Goal: Communication & Community: Participate in discussion

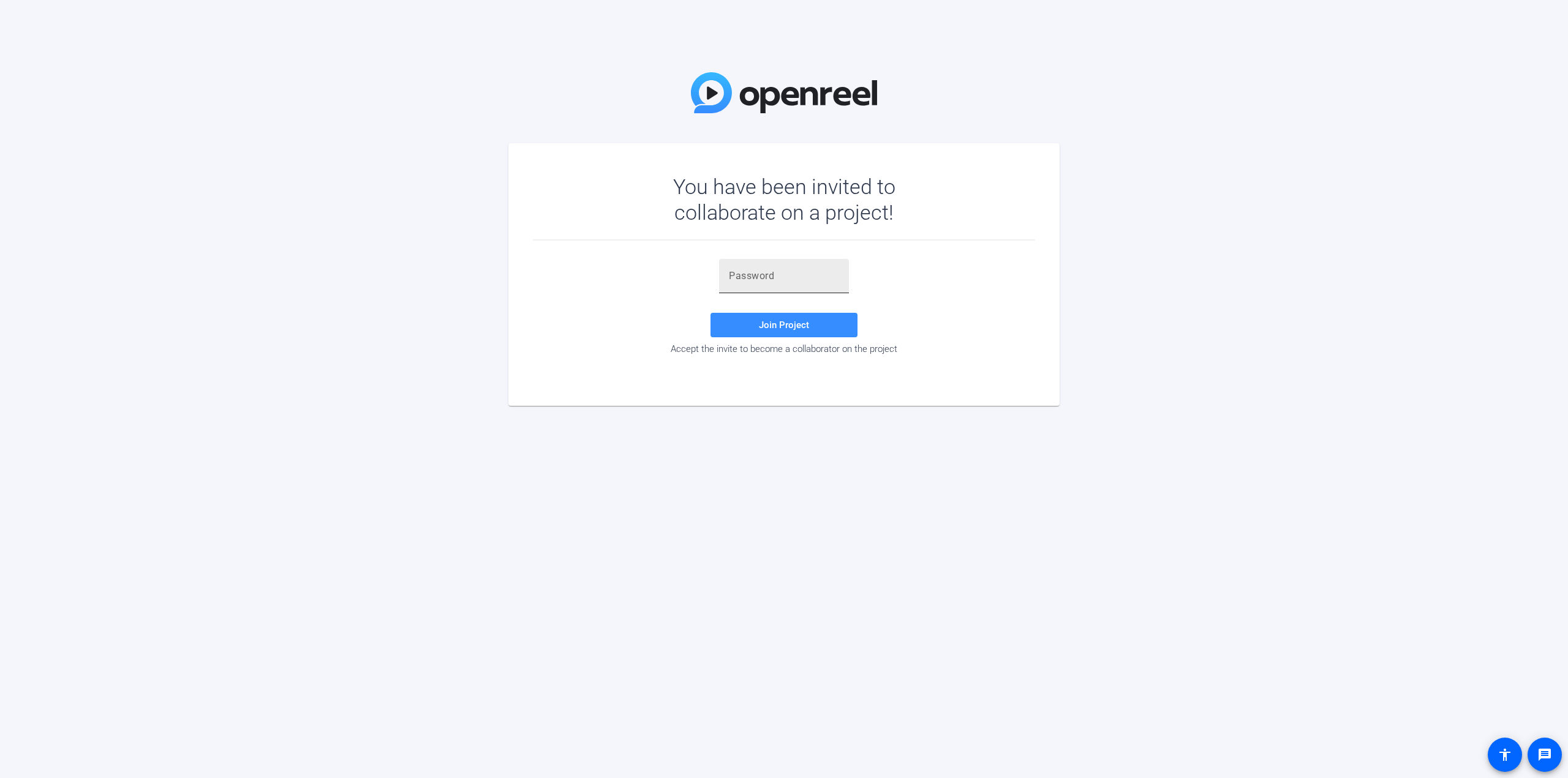
click at [799, 272] on input "text" at bounding box center [784, 276] width 110 height 15
paste input "SC#Gk~"
type input "SC#Gk~"
click at [804, 322] on span "Join Project" at bounding box center [784, 325] width 50 height 11
click at [788, 276] on input "SC#Gk~" at bounding box center [784, 276] width 110 height 15
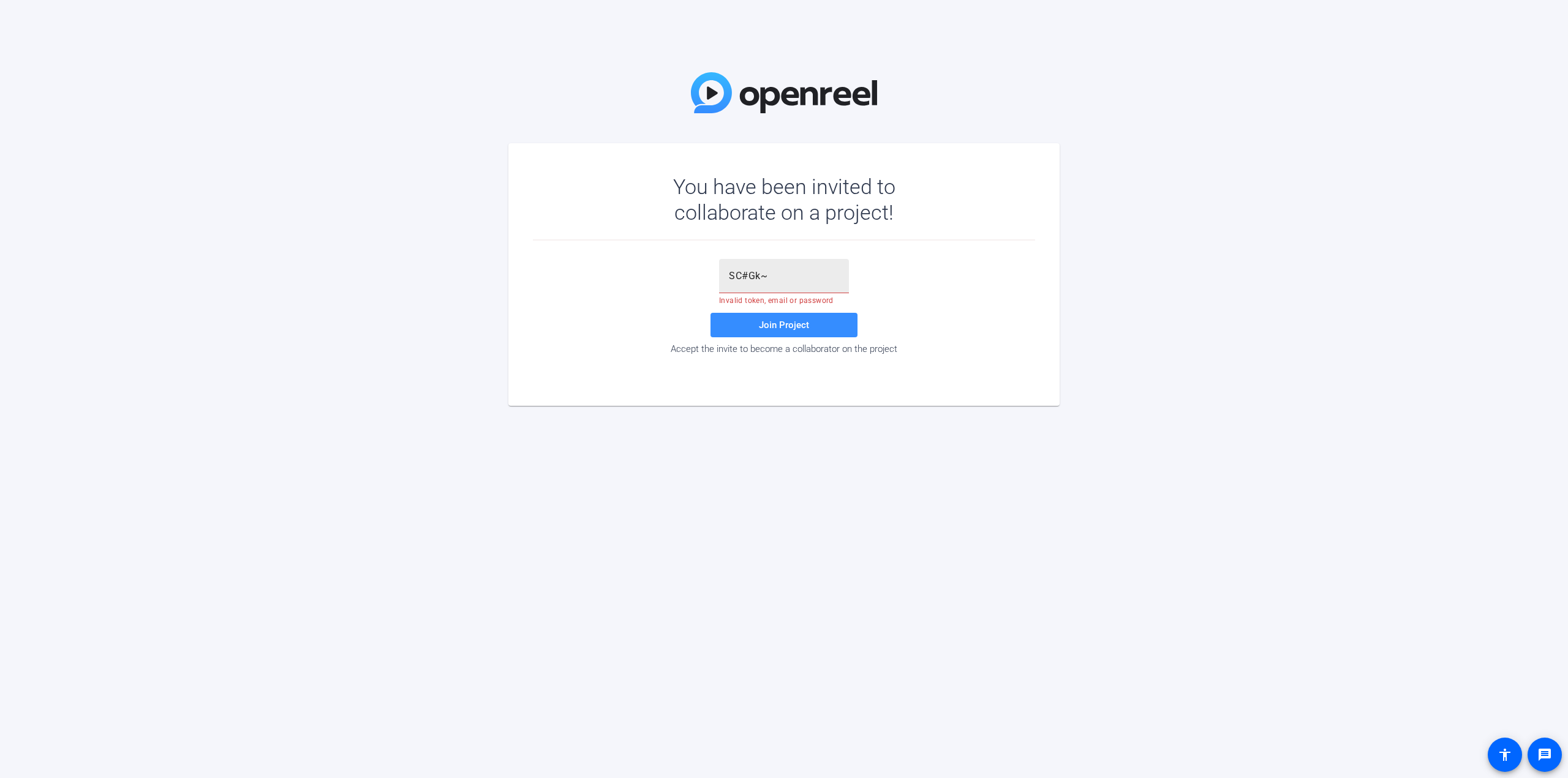
click at [770, 275] on input "SC#Gk~" at bounding box center [784, 276] width 110 height 15
drag, startPoint x: 770, startPoint y: 275, endPoint x: 647, endPoint y: 270, distance: 123.1
click at [648, 270] on div "SC#Gk~ Invalid token, email or password Join Project Accept the invite to becom…" at bounding box center [784, 307] width 502 height 96
paste input "SC#Gk~"
type input "SC#Gk~"
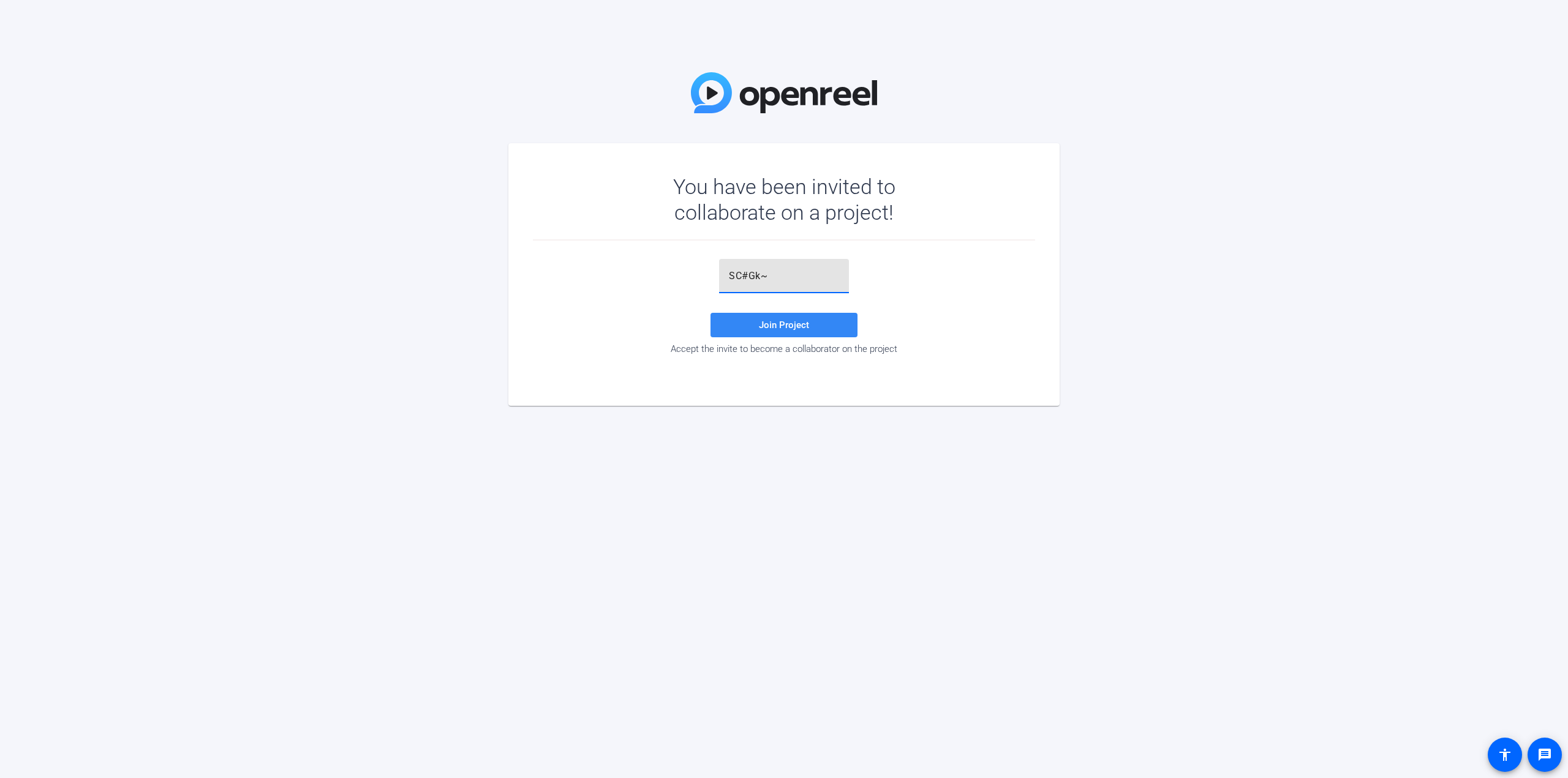
click at [747, 316] on span at bounding box center [784, 325] width 147 height 30
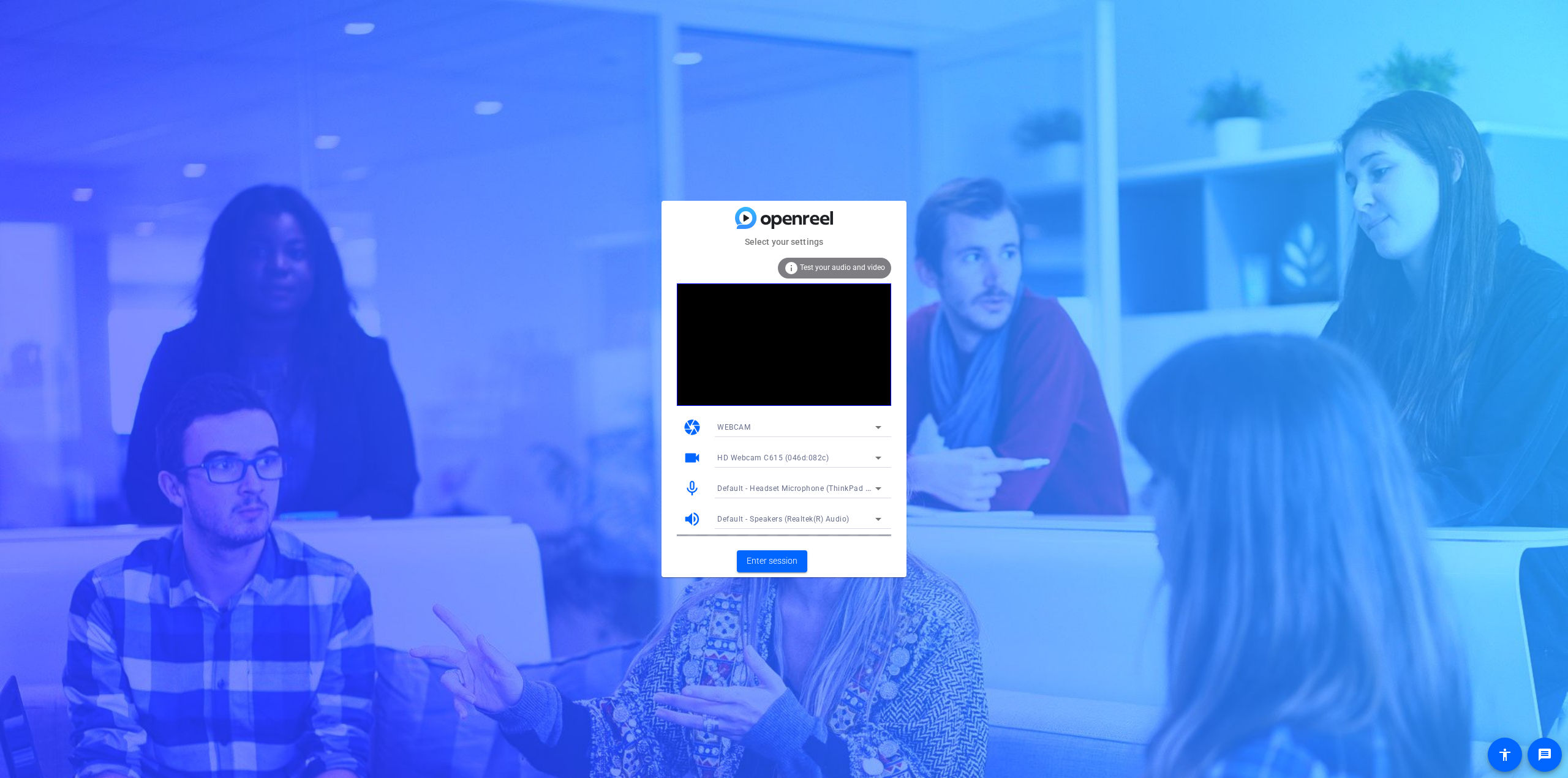
click at [880, 429] on icon at bounding box center [878, 427] width 15 height 15
click at [880, 429] on div at bounding box center [784, 389] width 1568 height 778
click at [874, 518] on icon at bounding box center [878, 519] width 15 height 15
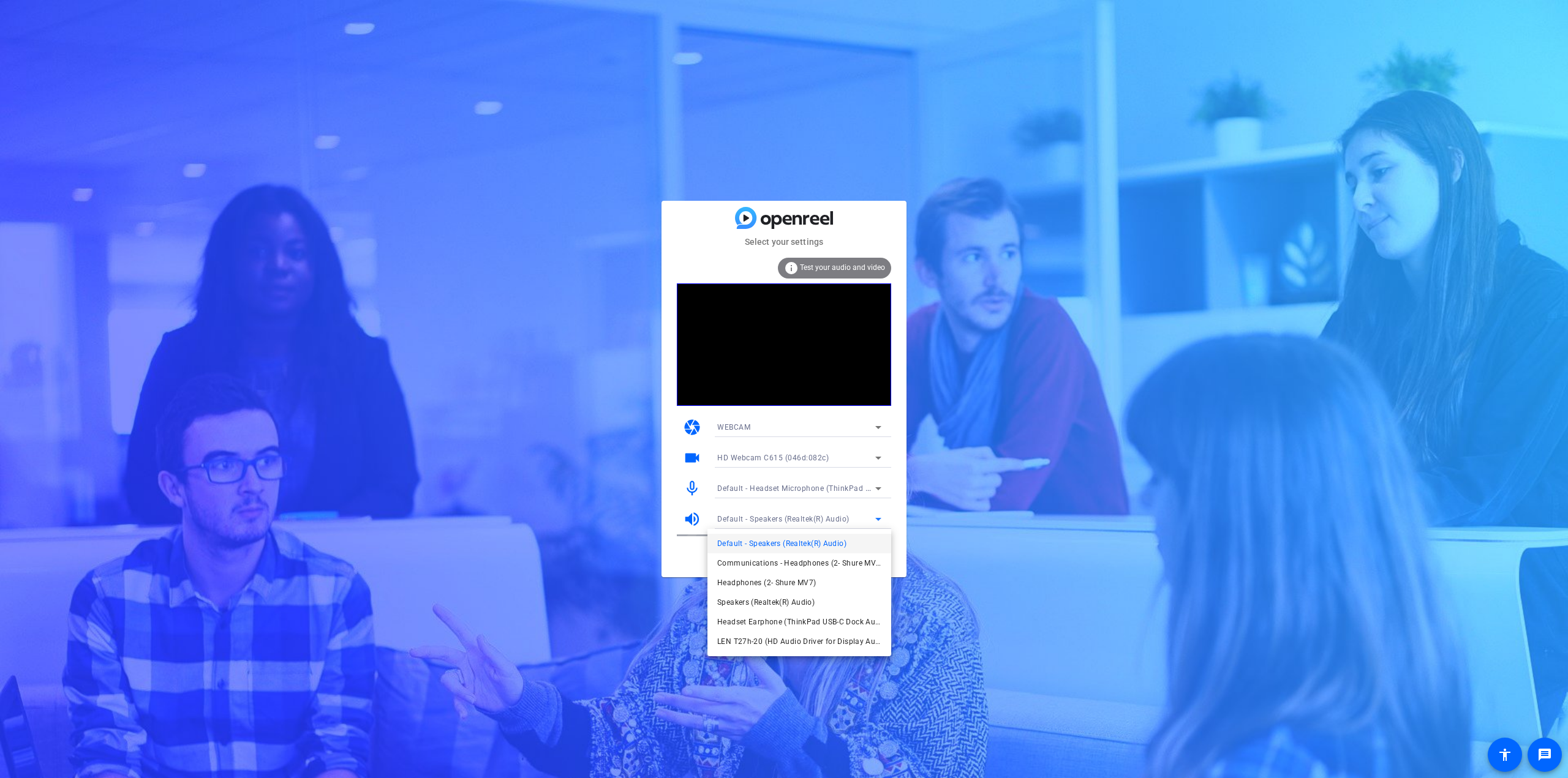
click at [1001, 498] on div at bounding box center [784, 389] width 1568 height 778
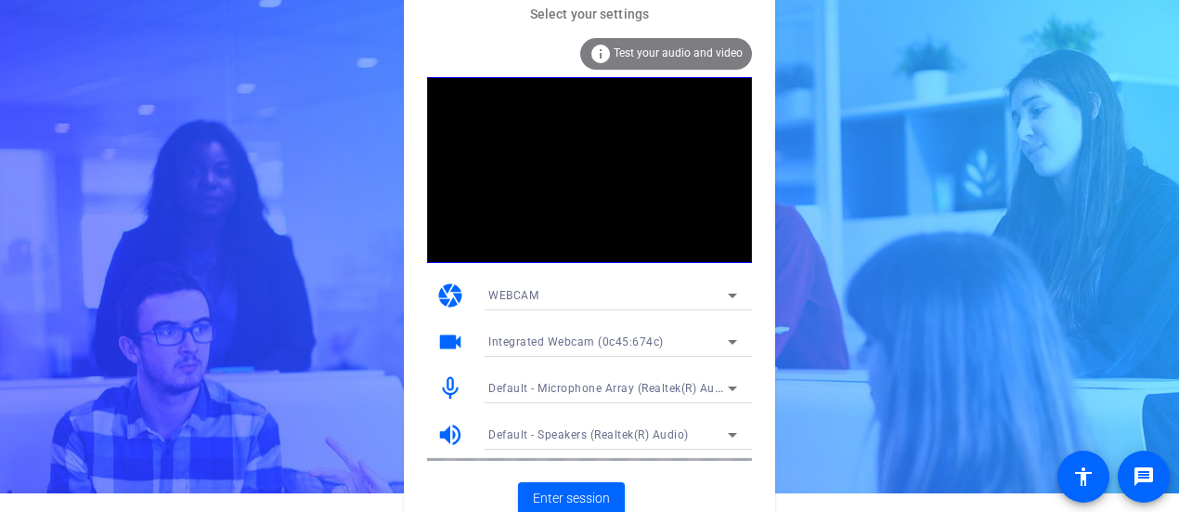
scroll to position [29, 0]
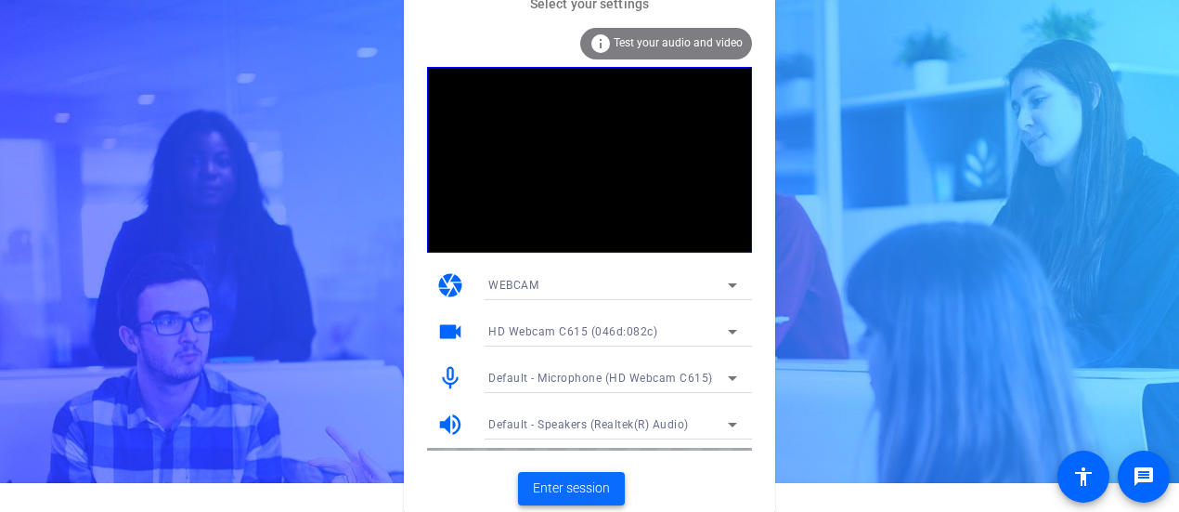
drag, startPoint x: 560, startPoint y: 493, endPoint x: 587, endPoint y: 487, distance: 27.7
click at [587, 487] on span "Enter session" at bounding box center [571, 487] width 77 height 19
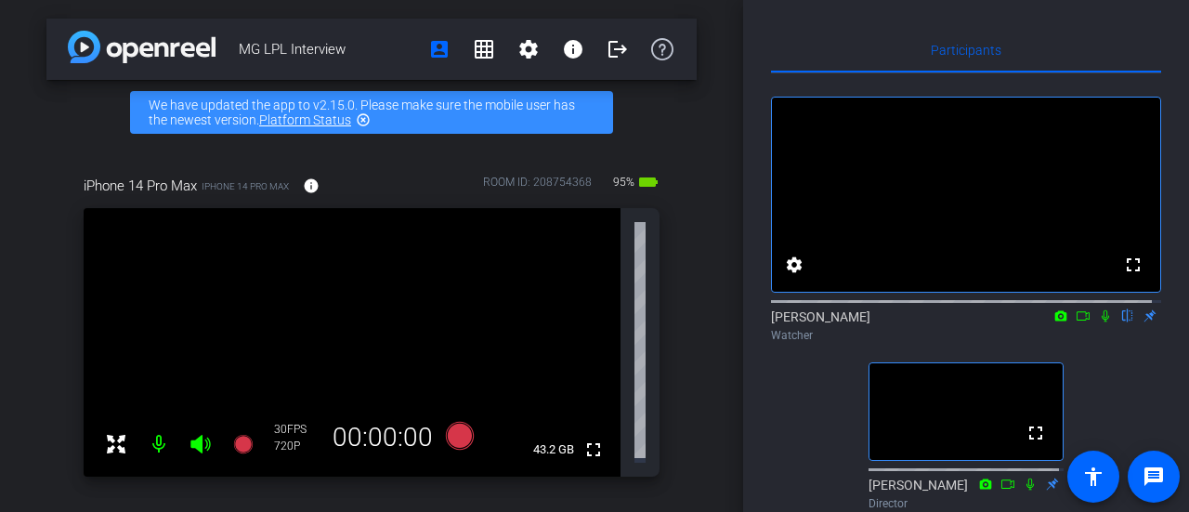
click at [1075, 322] on icon at bounding box center [1082, 315] width 15 height 13
click at [1124, 322] on icon at bounding box center [1127, 316] width 7 height 12
click at [364, 122] on mat-icon "highlight_off" at bounding box center [363, 119] width 15 height 15
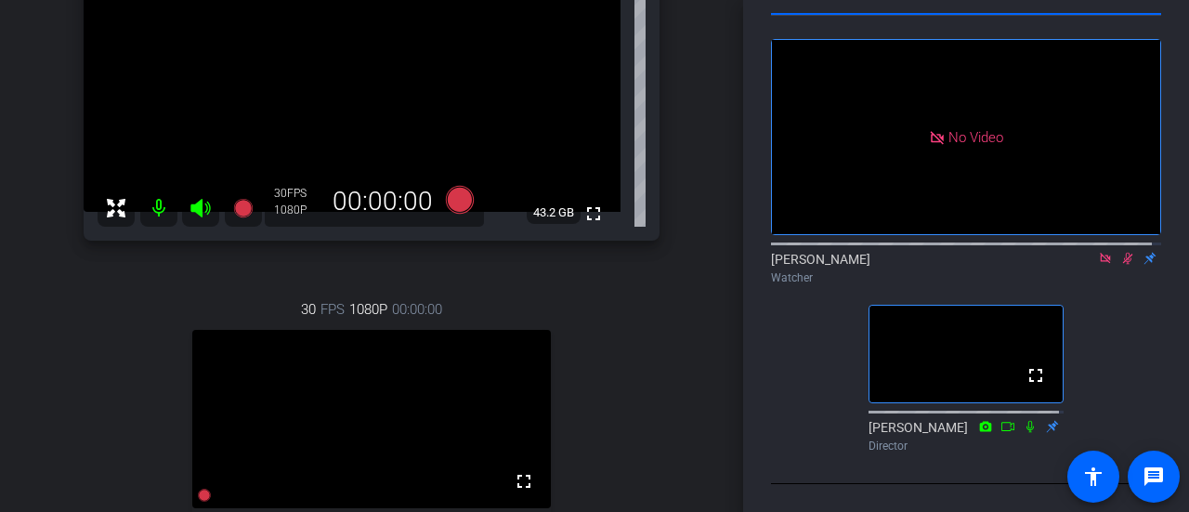
scroll to position [240, 0]
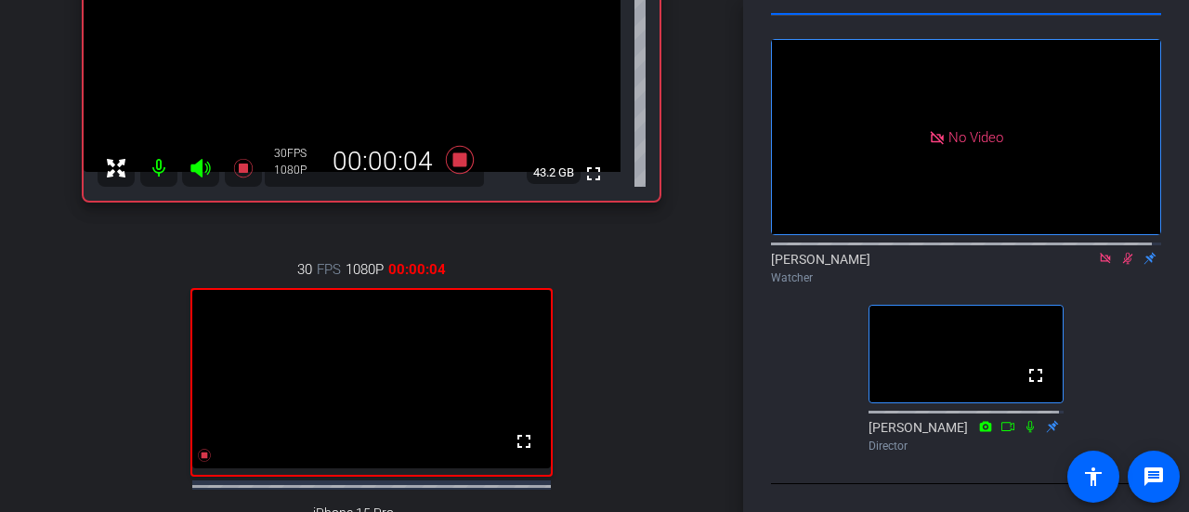
click at [1155, 282] on div "Participants No Video [PERSON_NAME] Watcher fullscreen [PERSON_NAME] Director S…" at bounding box center [966, 256] width 446 height 512
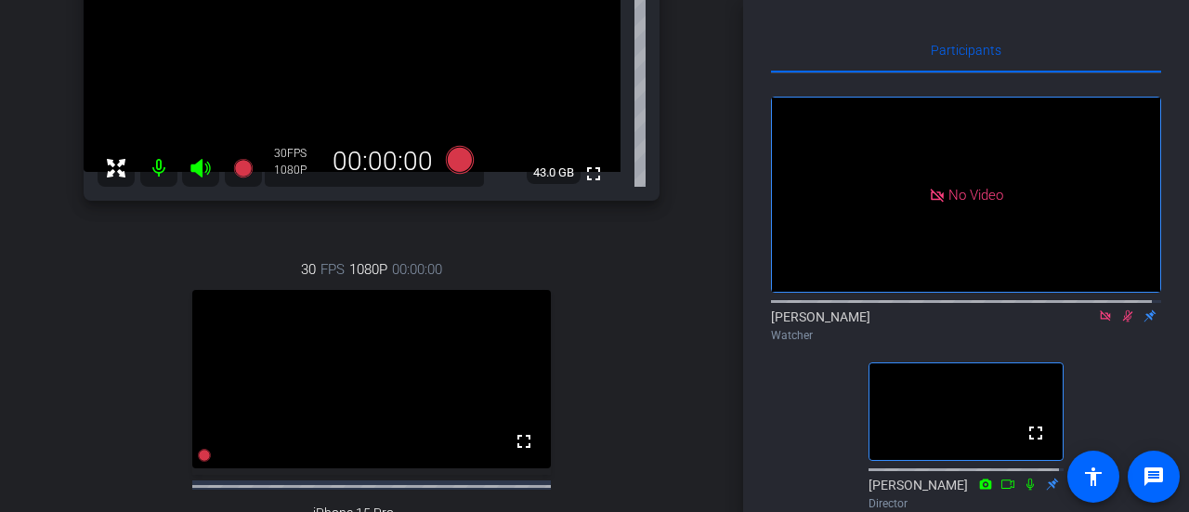
scroll to position [84, 0]
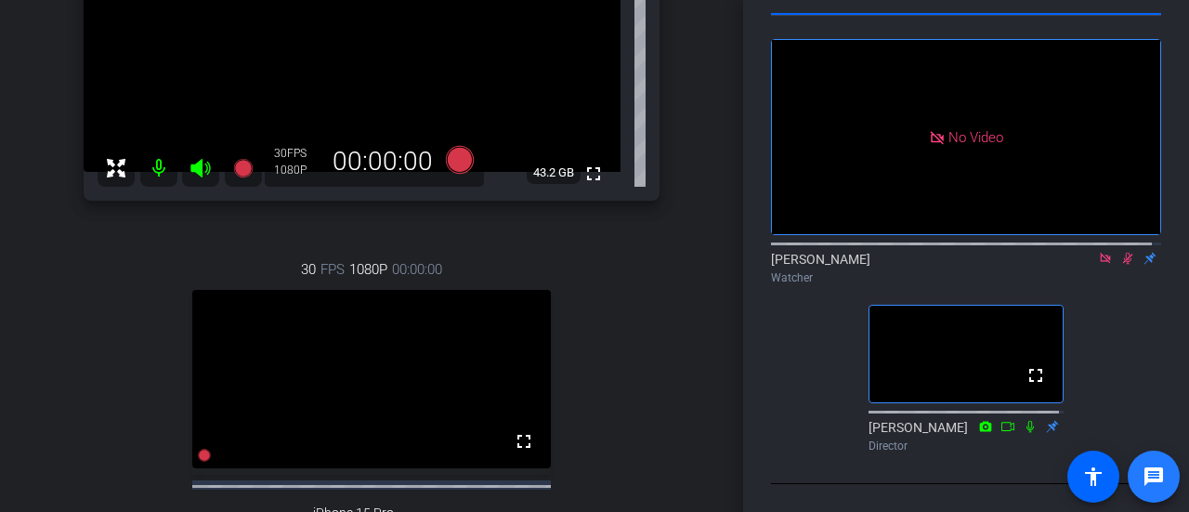
click at [1150, 472] on mat-icon "message" at bounding box center [1153, 476] width 22 height 22
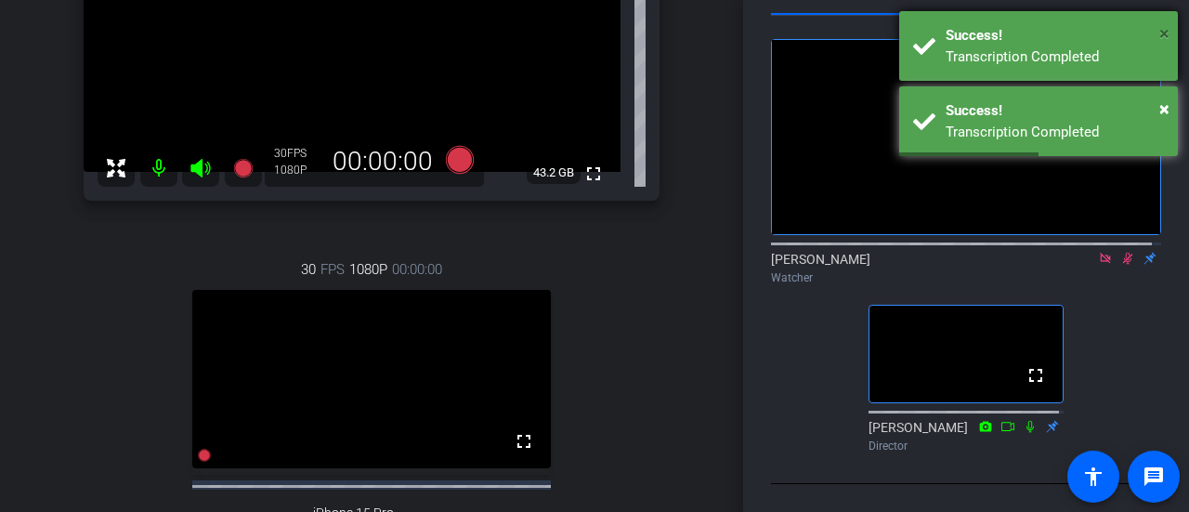
click at [1163, 31] on span "×" at bounding box center [1164, 33] width 10 height 22
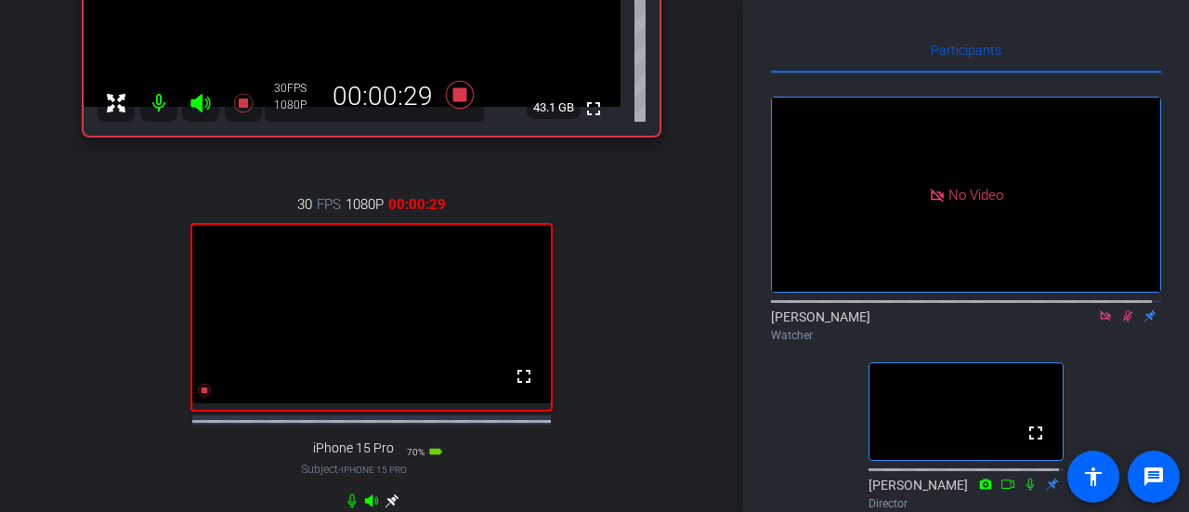
scroll to position [371, 0]
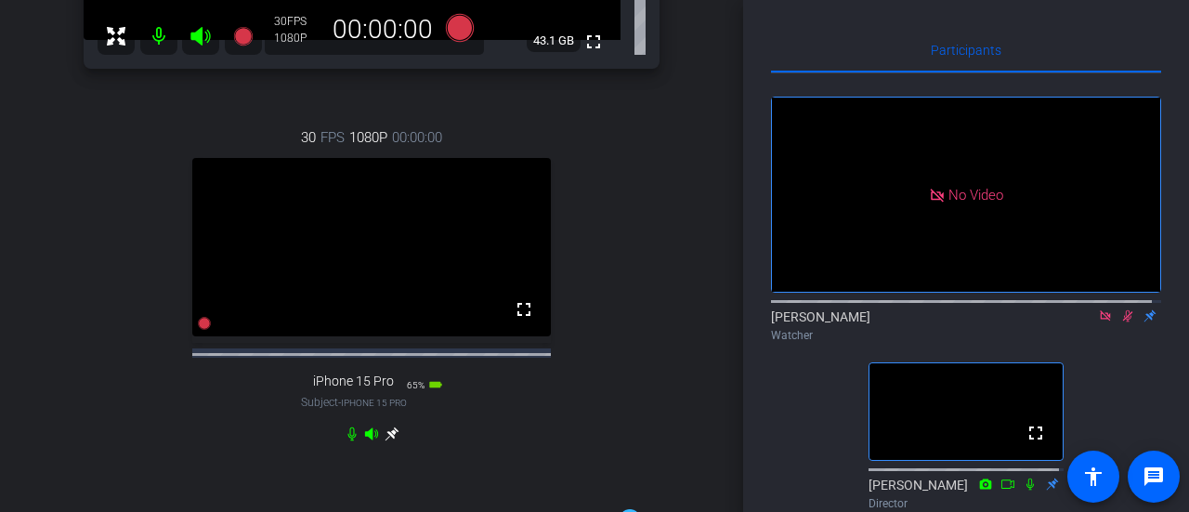
click at [1120, 322] on icon at bounding box center [1127, 315] width 15 height 13
click at [1124, 322] on icon at bounding box center [1127, 316] width 7 height 12
click at [1123, 322] on icon at bounding box center [1128, 316] width 10 height 12
click at [1120, 322] on icon at bounding box center [1127, 315] width 15 height 13
click at [1123, 322] on icon at bounding box center [1128, 316] width 10 height 12
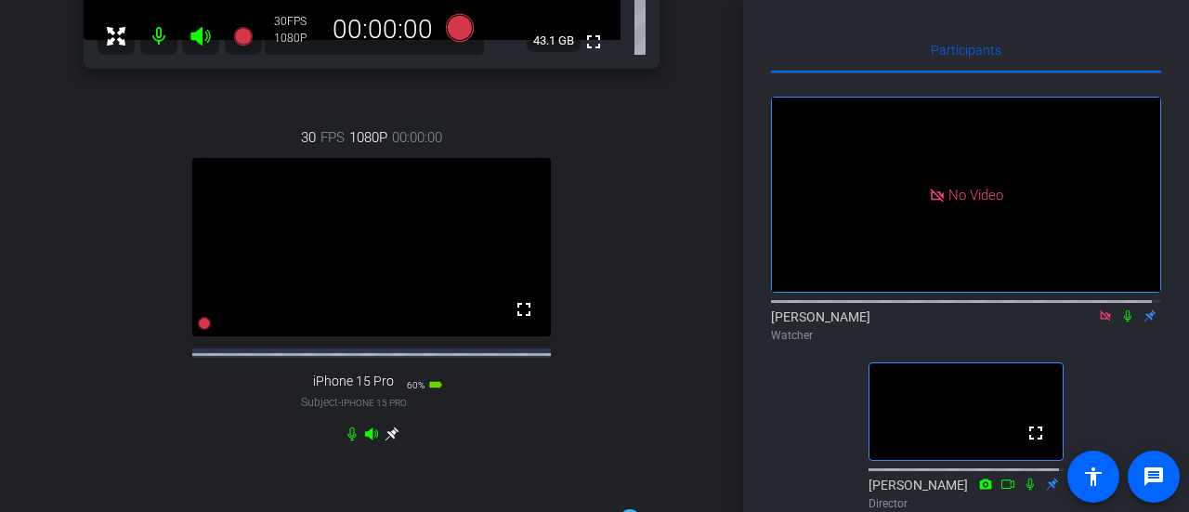
click at [1120, 322] on icon at bounding box center [1127, 315] width 15 height 13
click at [1123, 322] on icon at bounding box center [1128, 316] width 10 height 12
click at [1120, 322] on icon at bounding box center [1127, 315] width 15 height 13
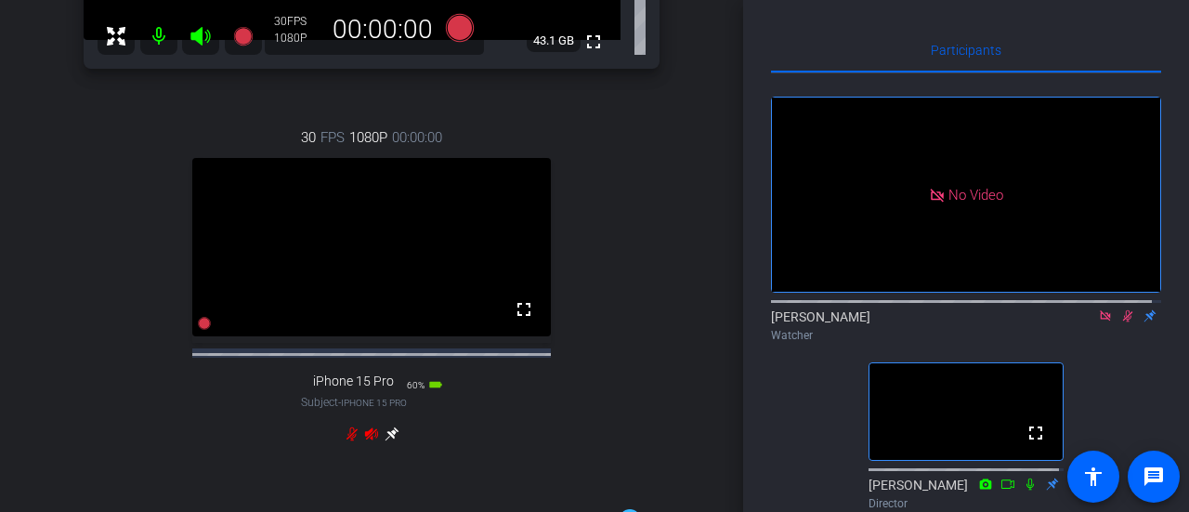
click at [347, 441] on div at bounding box center [371, 433] width 55 height 15
click at [387, 441] on icon at bounding box center [391, 434] width 14 height 14
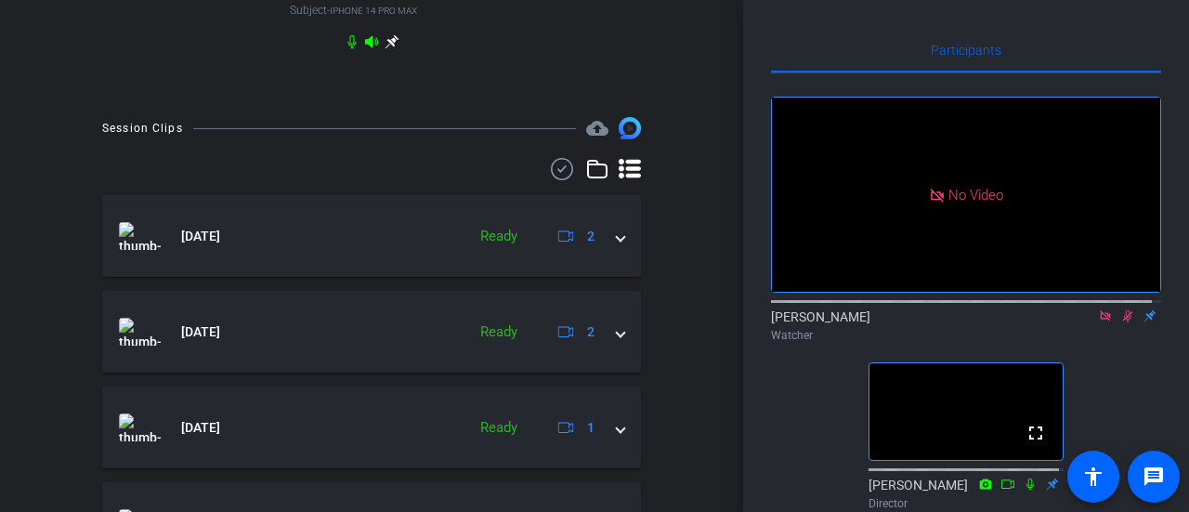
scroll to position [650, 0]
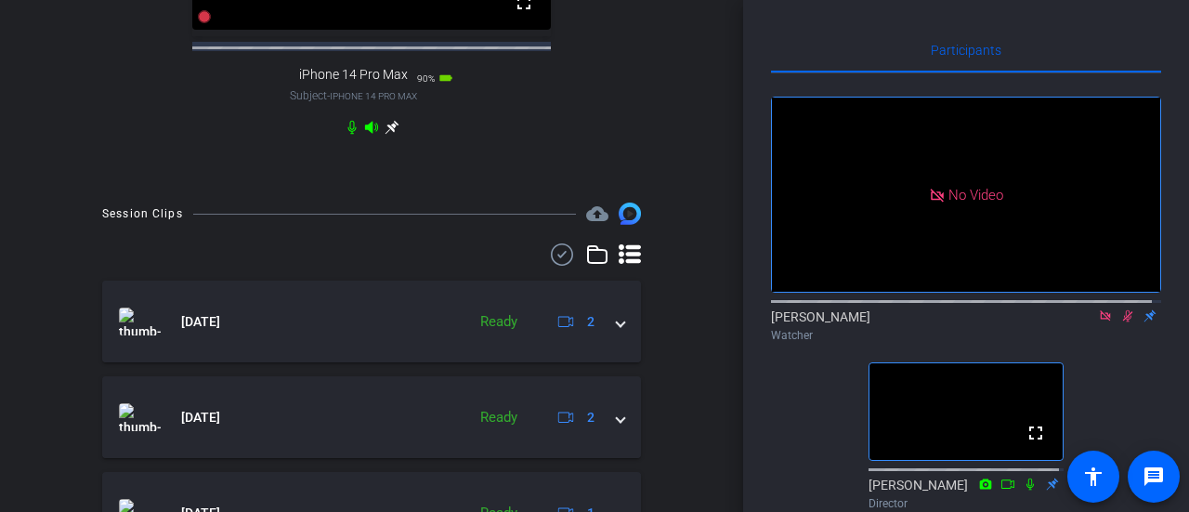
click at [1120, 322] on icon at bounding box center [1127, 315] width 15 height 13
click at [1121, 322] on icon at bounding box center [1127, 315] width 15 height 13
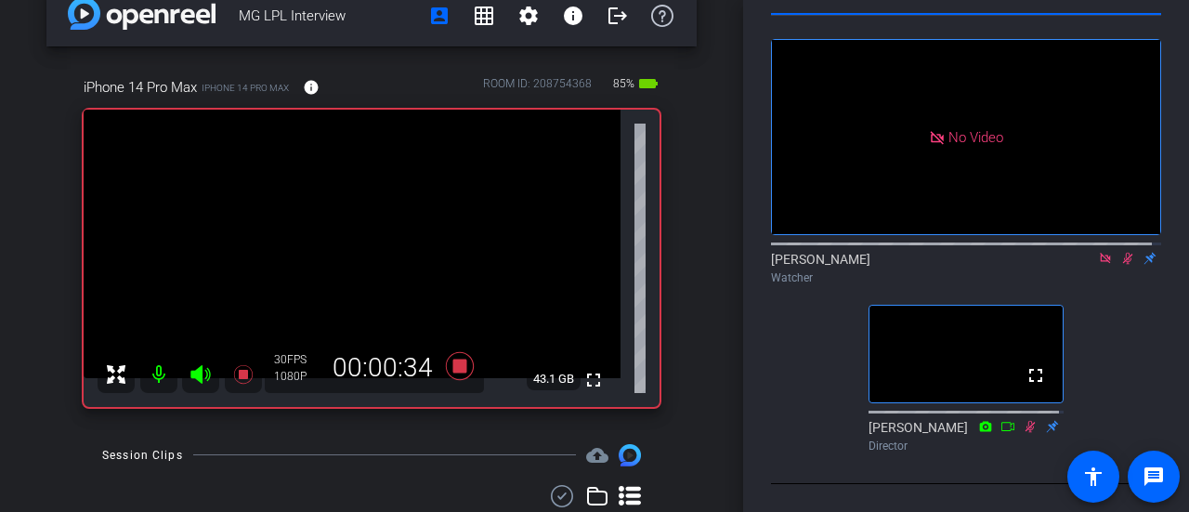
scroll to position [0, 0]
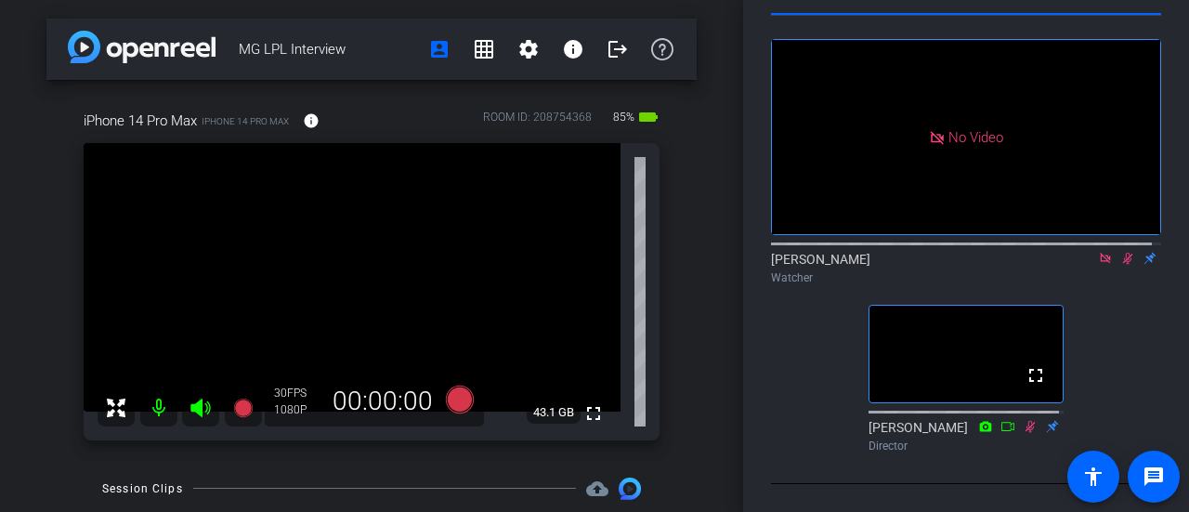
click at [1120, 252] on icon at bounding box center [1127, 258] width 15 height 13
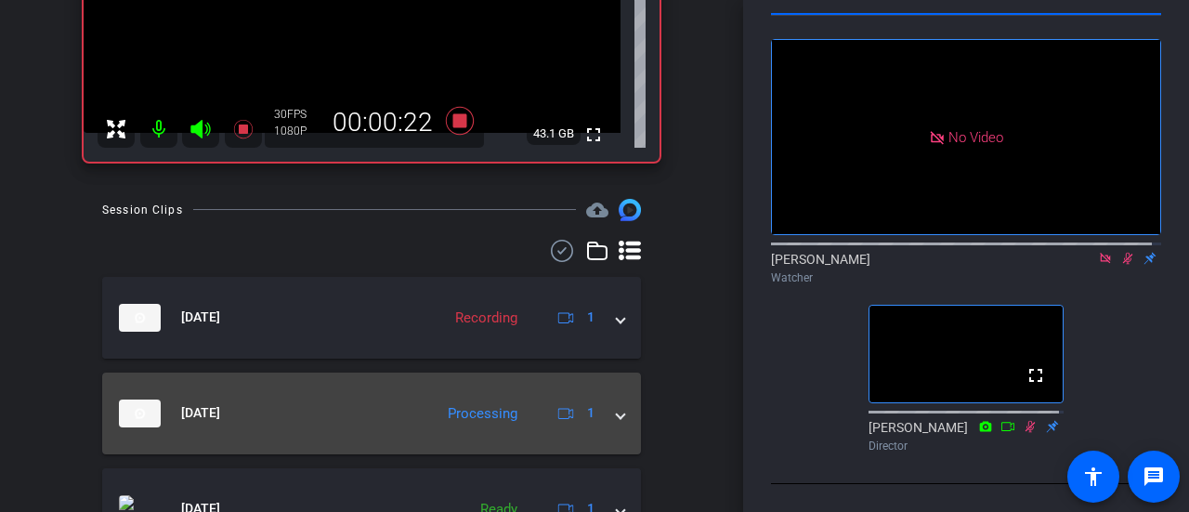
scroll to position [93, 0]
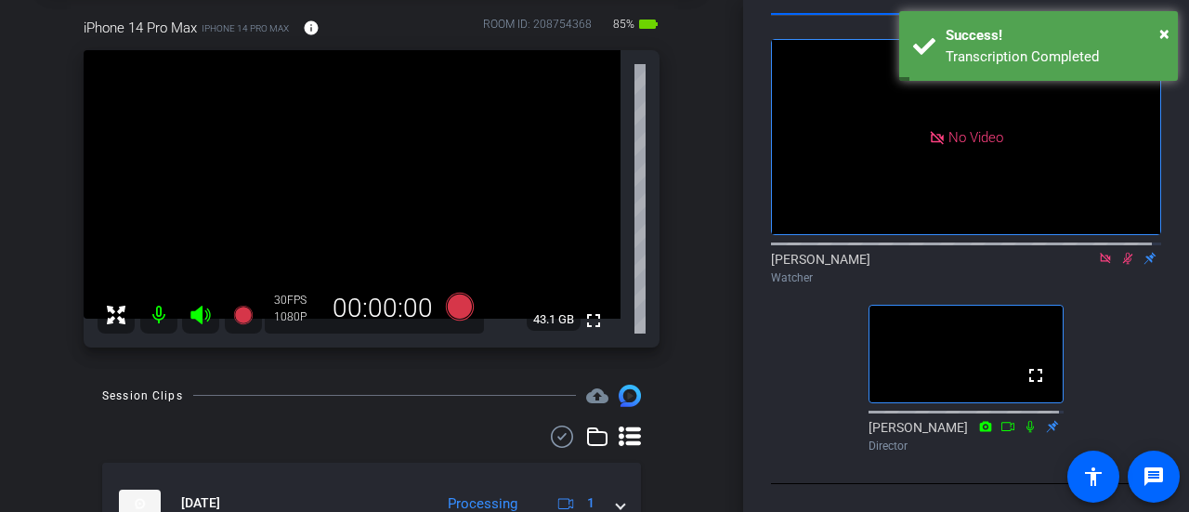
click at [1123, 253] on icon at bounding box center [1128, 259] width 10 height 12
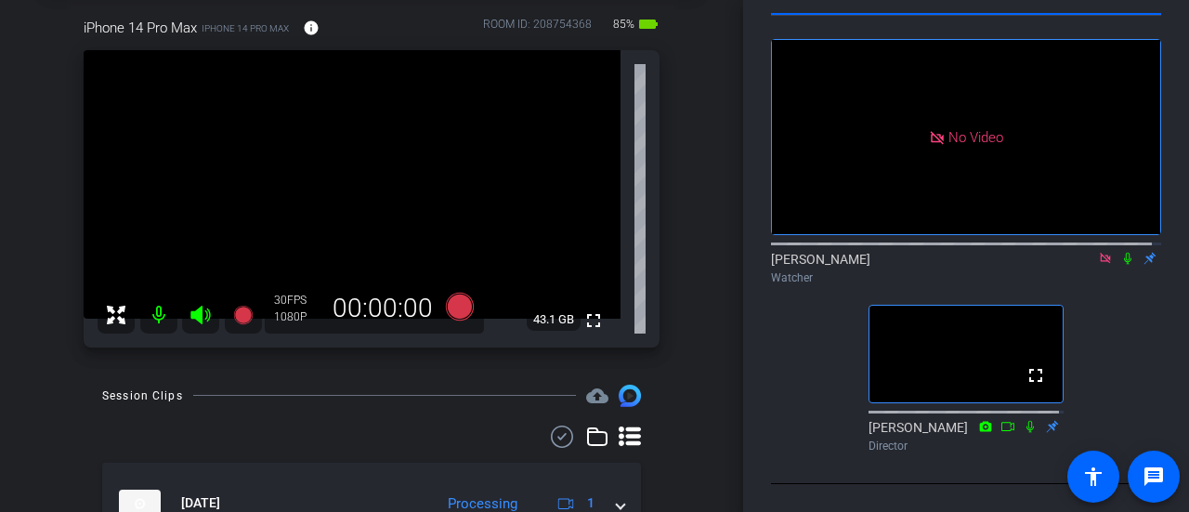
click at [1120, 252] on icon at bounding box center [1127, 258] width 15 height 13
drag, startPoint x: 1124, startPoint y: 250, endPoint x: 1116, endPoint y: 265, distance: 16.6
click at [1122, 252] on icon at bounding box center [1127, 258] width 15 height 13
click at [1124, 253] on icon at bounding box center [1127, 259] width 7 height 12
click at [1123, 253] on icon at bounding box center [1128, 259] width 10 height 12
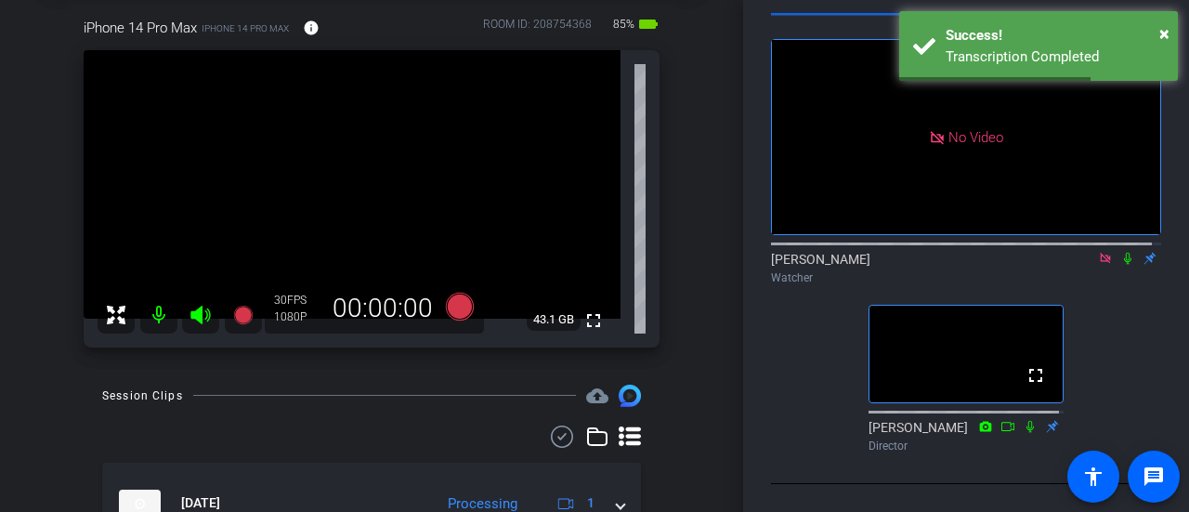
click at [1122, 252] on icon at bounding box center [1127, 258] width 15 height 13
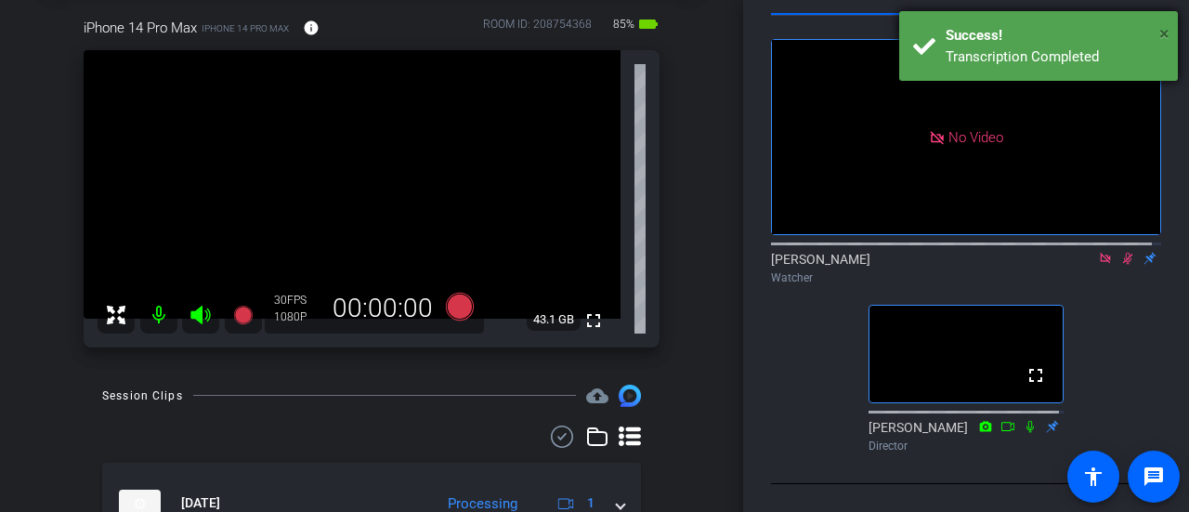
click at [1162, 32] on span "×" at bounding box center [1164, 33] width 10 height 22
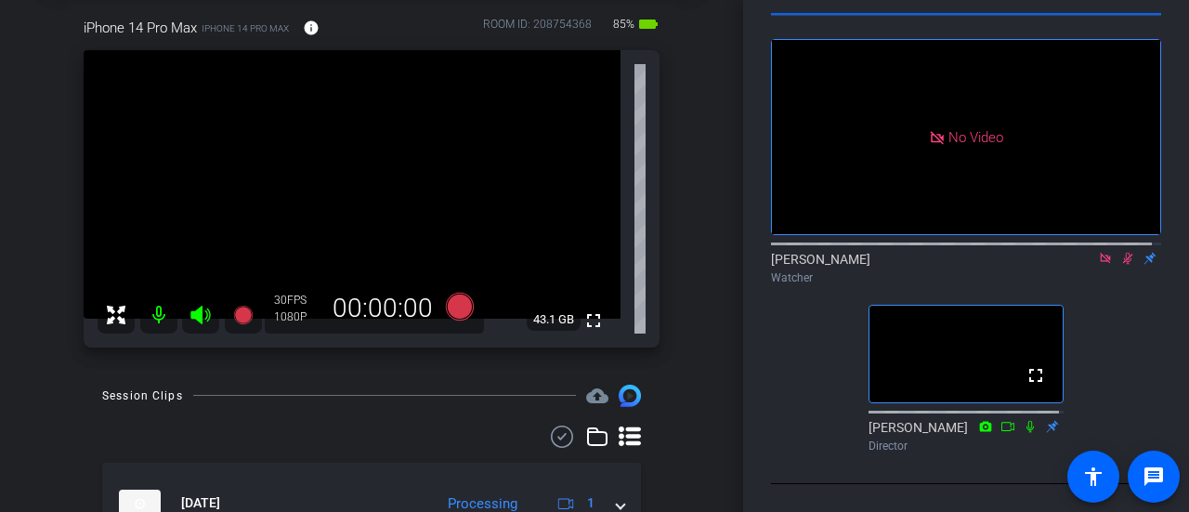
click at [1120, 252] on icon at bounding box center [1127, 258] width 15 height 13
click at [1124, 252] on icon at bounding box center [1127, 258] width 15 height 13
click at [1123, 253] on icon at bounding box center [1128, 259] width 10 height 12
